Goal: Information Seeking & Learning: Understand process/instructions

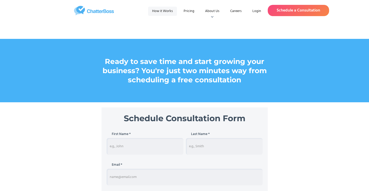
click at [161, 14] on link "How it Works" at bounding box center [162, 11] width 29 height 9
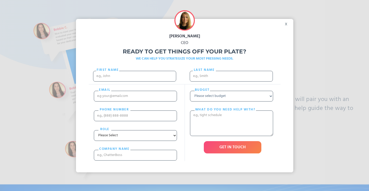
scroll to position [43, 0]
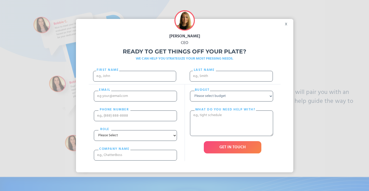
click at [286, 25] on div "x" at bounding box center [288, 23] width 12 height 8
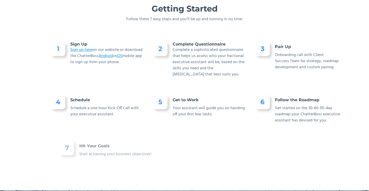
scroll to position [356, 0]
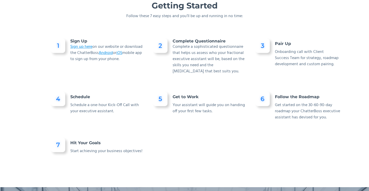
click at [25, 81] on div "Getting Started Follow these 7 easy steps and you’ll be up and running in no ti…" at bounding box center [184, 89] width 369 height 197
click at [28, 125] on div "Getting Started Follow these 7 easy steps and you’ll be up and running in no ti…" at bounding box center [184, 89] width 369 height 197
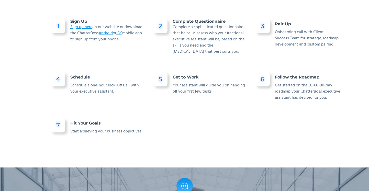
scroll to position [377, 0]
